Goal: Task Accomplishment & Management: Manage account settings

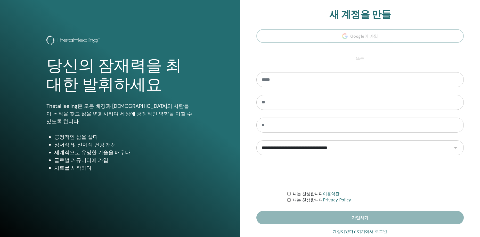
type input "**********"
click at [340, 230] on link "계정이있다? 여기에서 로그인" at bounding box center [359, 231] width 54 height 6
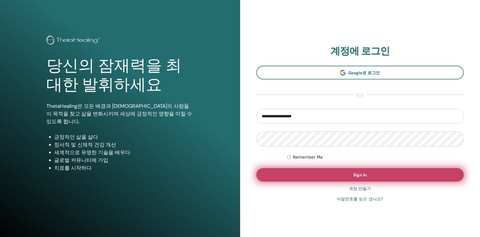
click at [356, 176] on span "Sign In" at bounding box center [359, 174] width 13 height 5
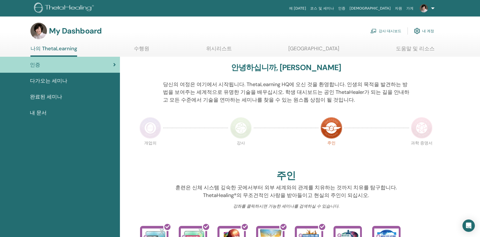
click at [73, 8] on img at bounding box center [65, 9] width 62 height 12
